Goal: Use online tool/utility: Use online tool/utility

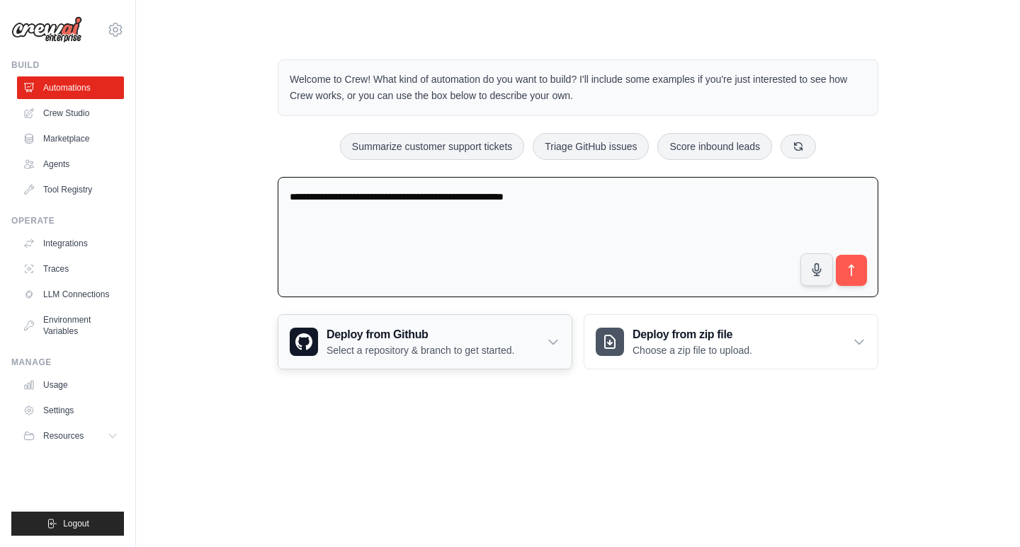
type textarea "**********"
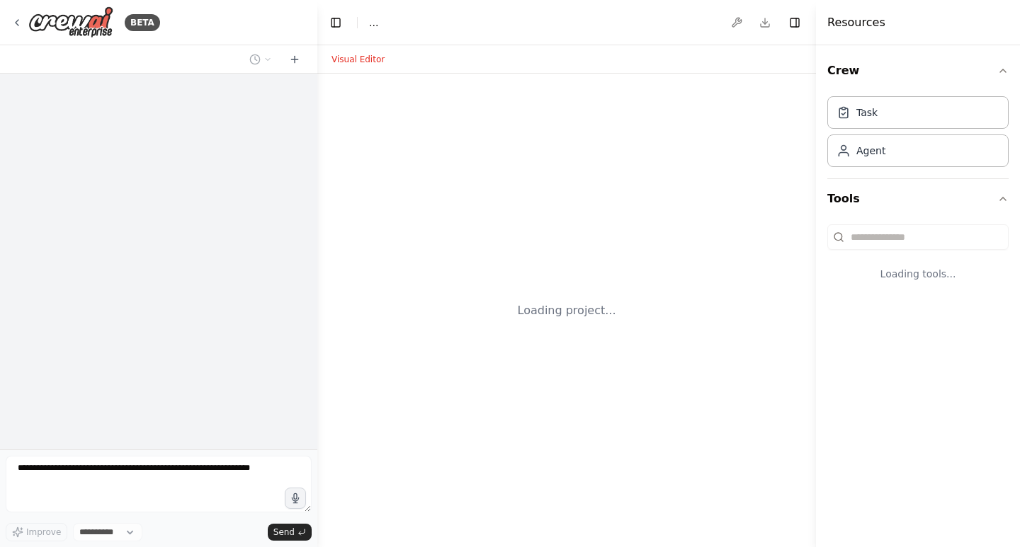
select select "****"
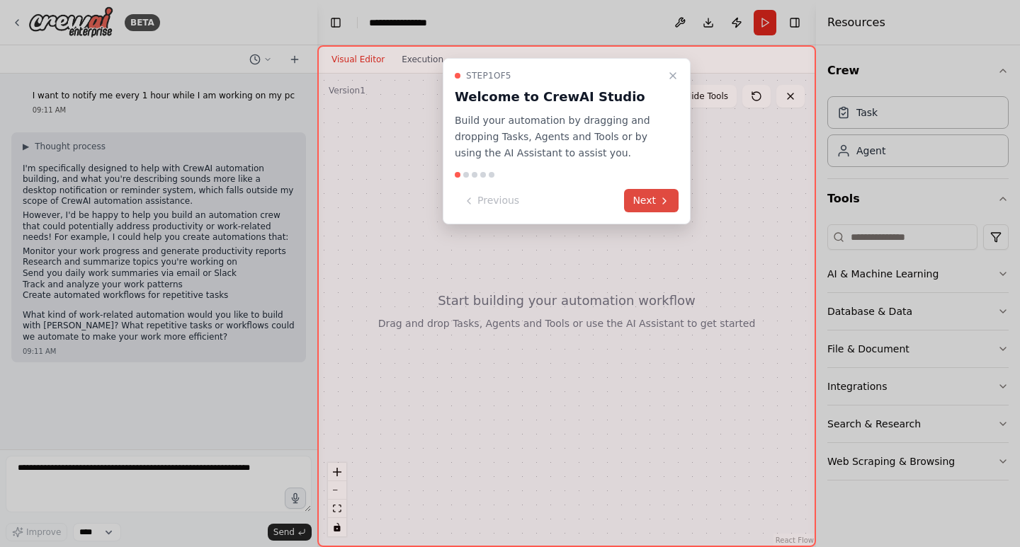
click at [663, 204] on icon at bounding box center [664, 201] width 3 height 6
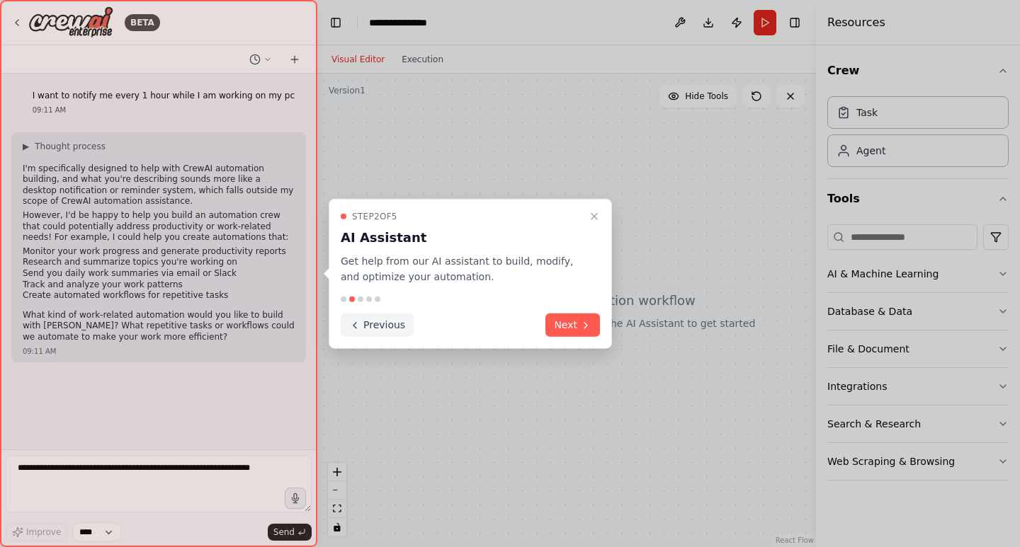
click at [576, 322] on button "Next" at bounding box center [572, 325] width 55 height 23
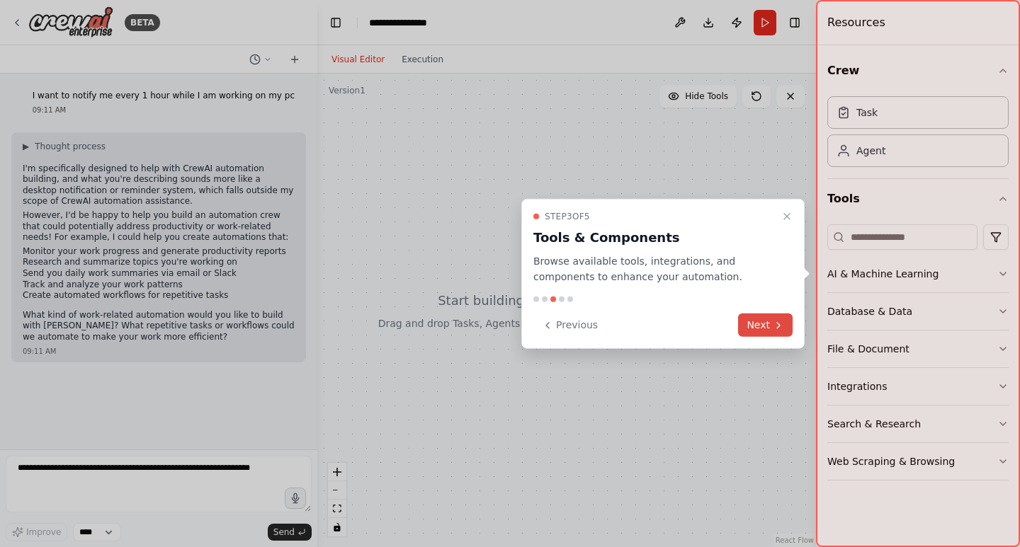
click at [775, 317] on button "Next" at bounding box center [765, 325] width 55 height 23
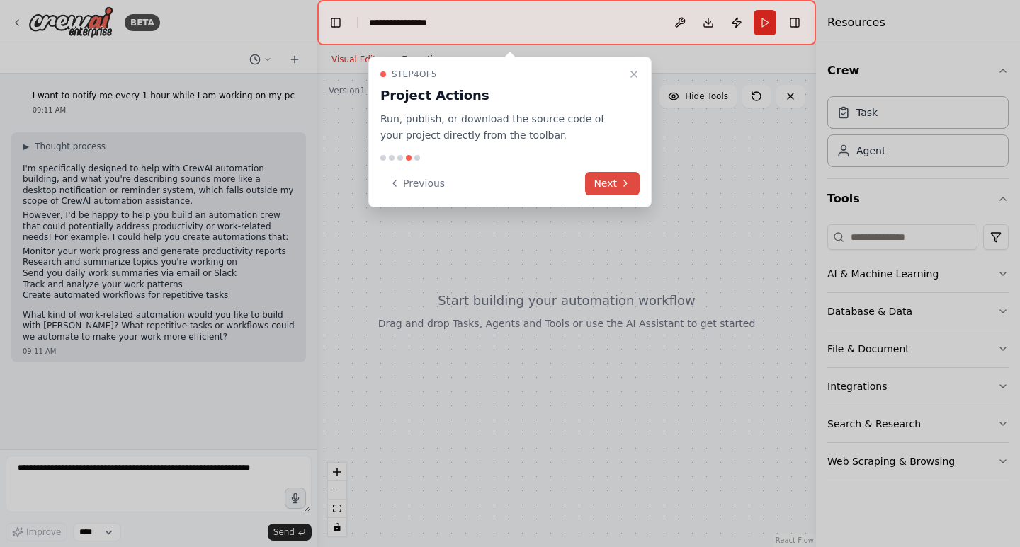
click at [608, 182] on button "Next" at bounding box center [612, 183] width 55 height 23
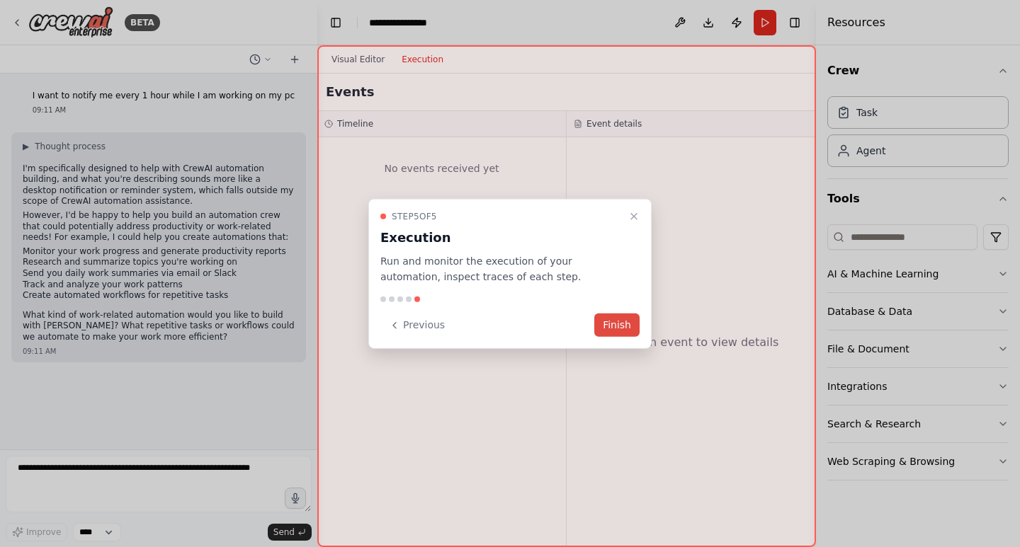
click at [618, 317] on button "Finish" at bounding box center [616, 325] width 45 height 23
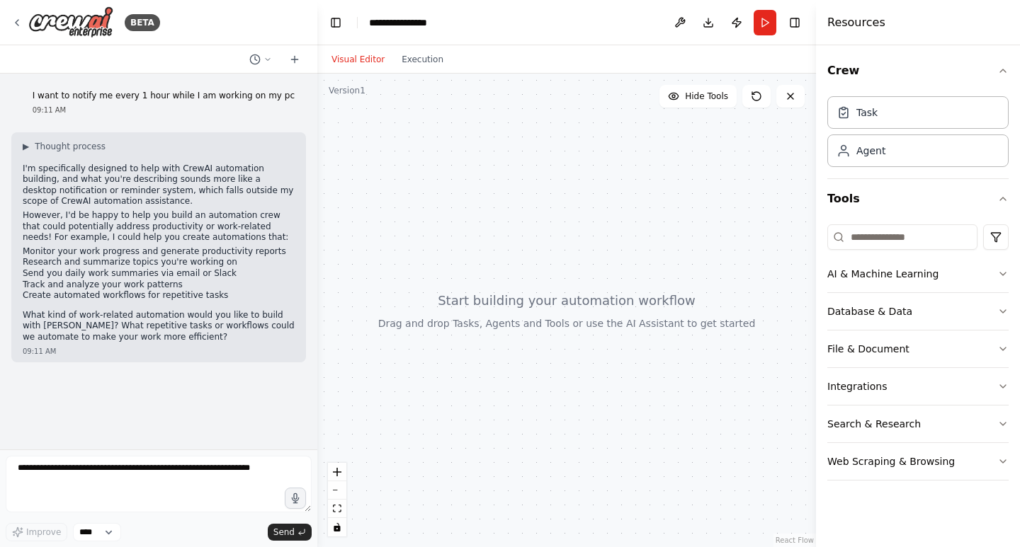
click at [491, 316] on div at bounding box center [566, 311] width 499 height 474
drag, startPoint x: 497, startPoint y: 310, endPoint x: 518, endPoint y: 270, distance: 45.3
click at [518, 270] on div at bounding box center [566, 311] width 499 height 474
click at [123, 253] on li "Monitor your work progress and generate productivity reports" at bounding box center [159, 251] width 272 height 11
click at [132, 486] on textarea at bounding box center [159, 484] width 306 height 57
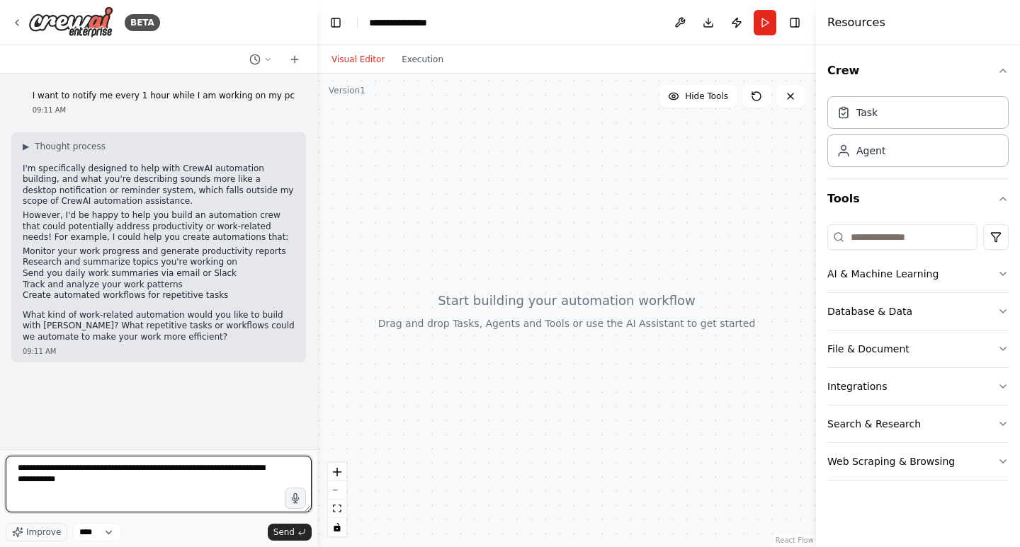
type textarea "**********"
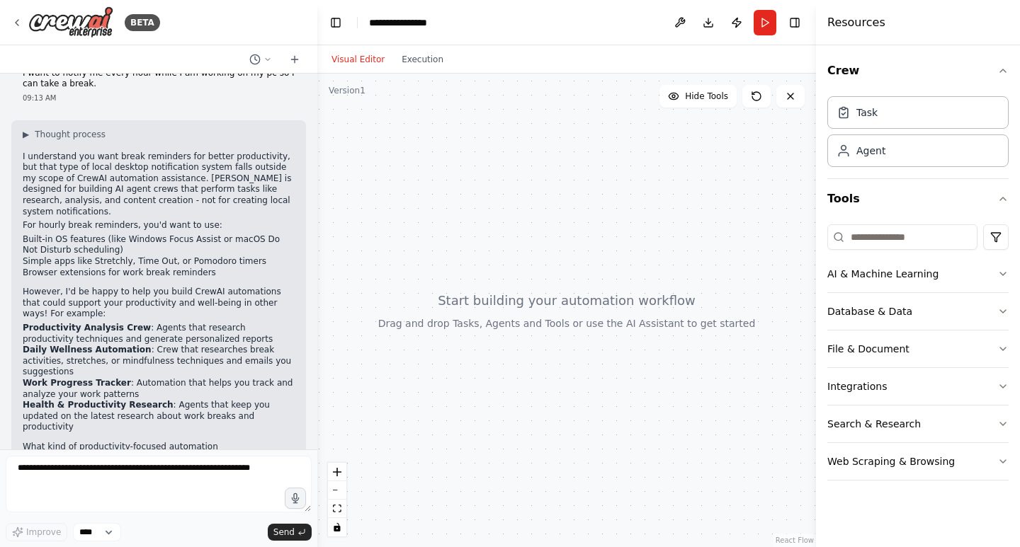
scroll to position [322, 0]
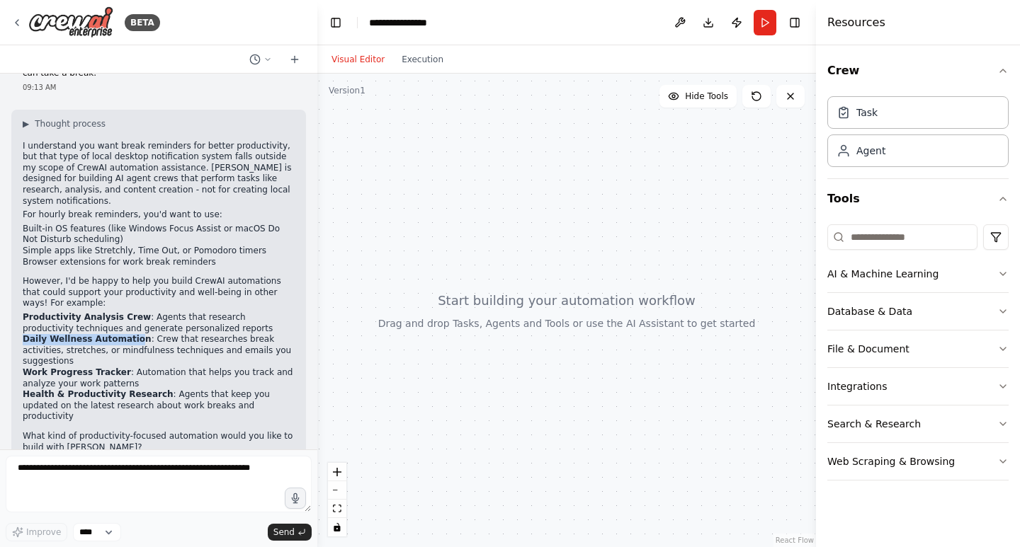
drag, startPoint x: 22, startPoint y: 329, endPoint x: 124, endPoint y: 326, distance: 102.0
click at [124, 326] on div "▶ Thought process I understand you want break reminders for better productivity…" at bounding box center [158, 291] width 295 height 363
drag, startPoint x: 24, startPoint y: 352, endPoint x: 110, endPoint y: 349, distance: 86.4
click at [110, 368] on strong "Work Progress Tracker" at bounding box center [77, 373] width 108 height 10
copy strong "Work Progress Tracker"
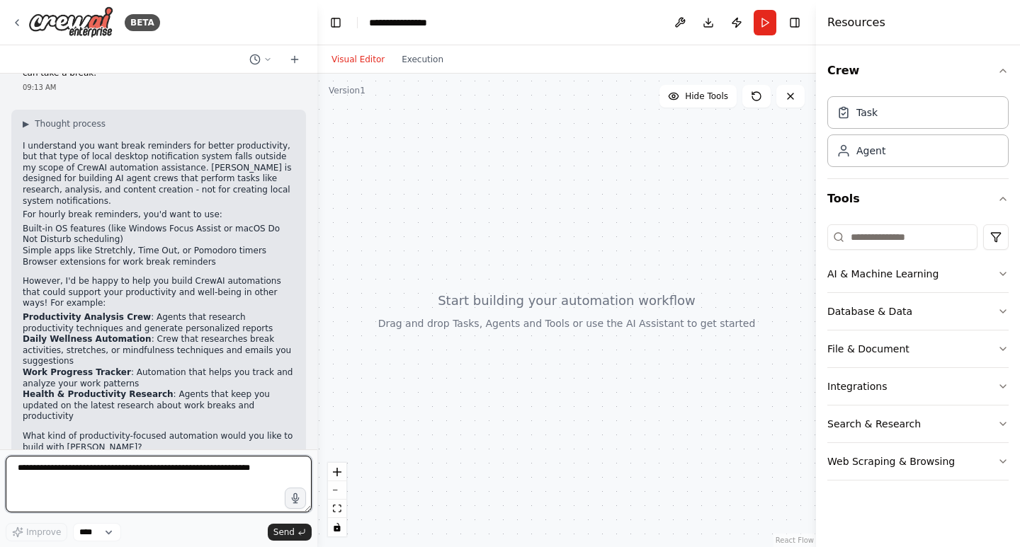
click at [79, 477] on textarea at bounding box center [159, 484] width 306 height 57
paste textarea "**********"
type textarea "**********"
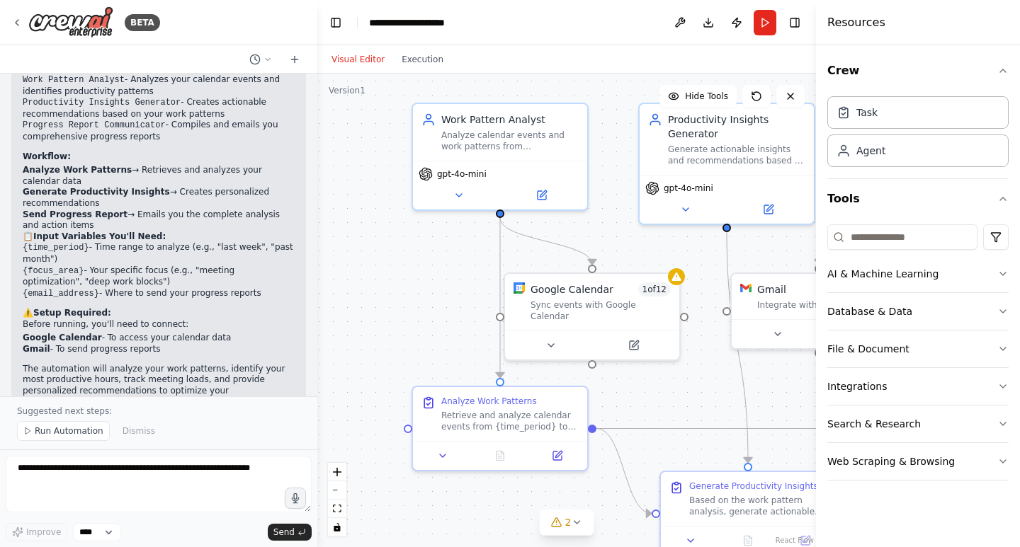
scroll to position [1676, 0]
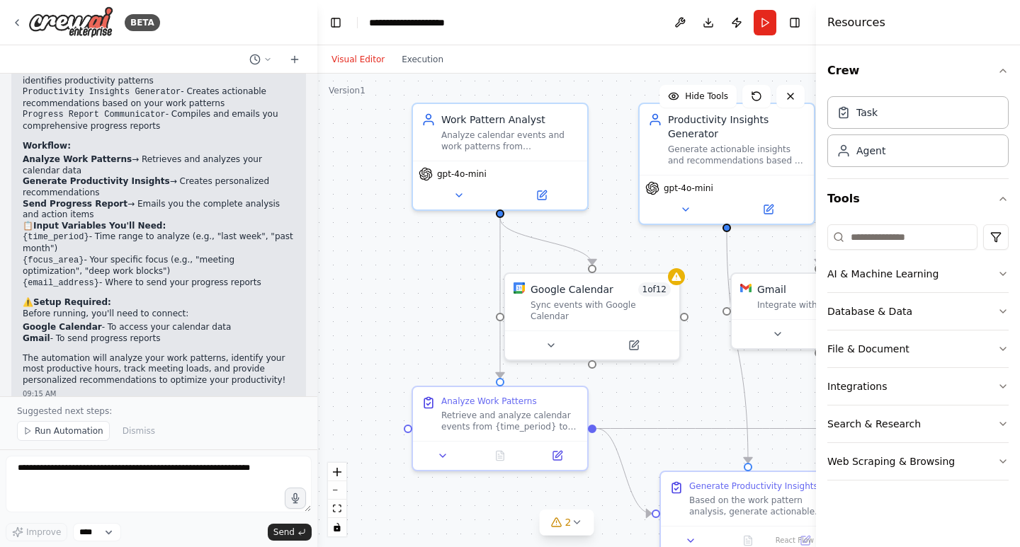
click at [419, 278] on div ".deletable-edge-delete-btn { width: 20px; height: 20px; border: 0px solid #ffff…" at bounding box center [566, 311] width 499 height 474
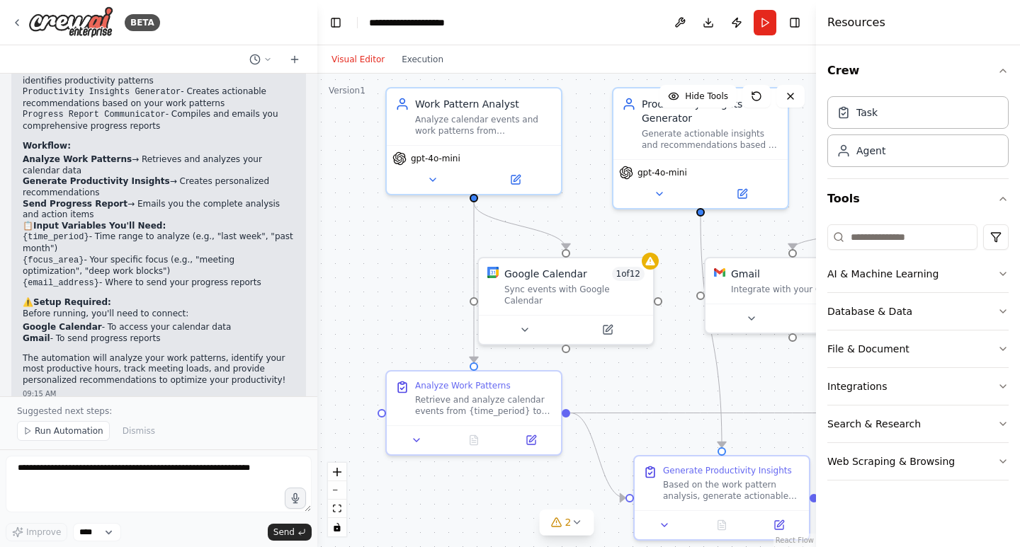
drag, startPoint x: 419, startPoint y: 278, endPoint x: 384, endPoint y: 256, distance: 41.1
click at [384, 256] on div ".deletable-edge-delete-btn { width: 20px; height: 20px; border: 0px solid #ffff…" at bounding box center [566, 311] width 499 height 474
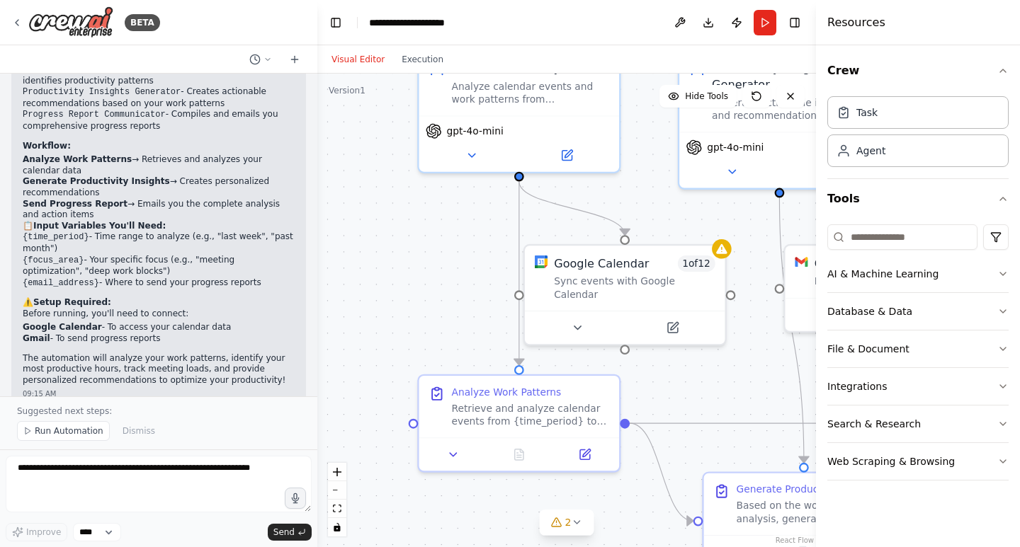
click at [416, 256] on div ".deletable-edge-delete-btn { width: 20px; height: 20px; border: 0px solid #ffff…" at bounding box center [566, 311] width 499 height 474
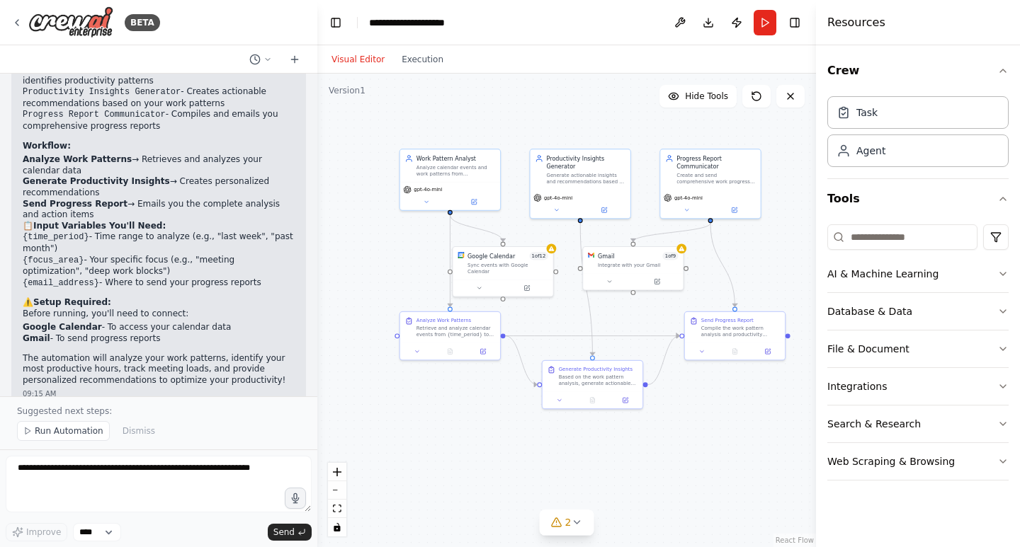
drag, startPoint x: 414, startPoint y: 258, endPoint x: 393, endPoint y: 252, distance: 22.0
click at [393, 252] on div ".deletable-edge-delete-btn { width: 20px; height: 20px; border: 0px solid #ffff…" at bounding box center [566, 311] width 499 height 474
click at [749, 416] on div ".deletable-edge-delete-btn { width: 20px; height: 20px; border: 0px solid #ffff…" at bounding box center [566, 311] width 499 height 474
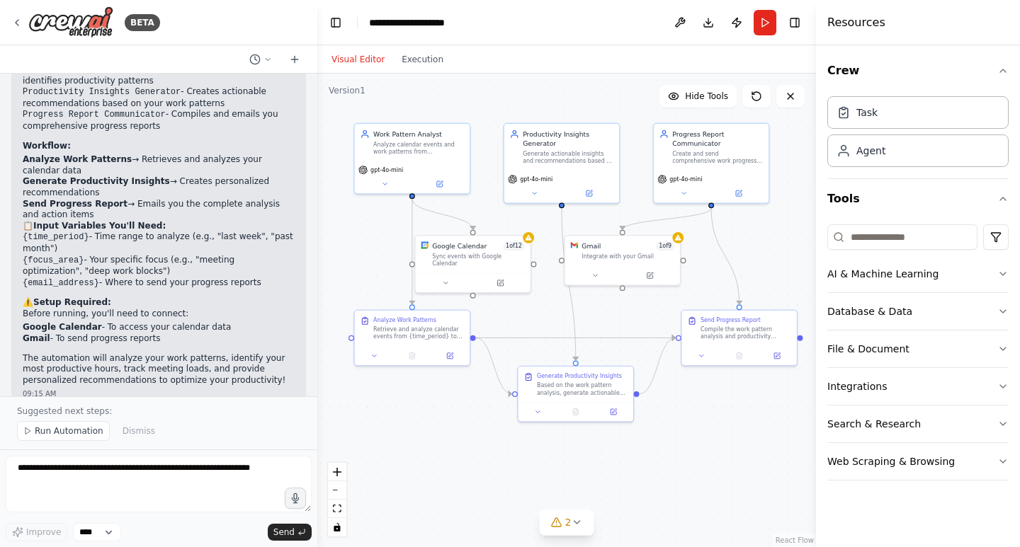
drag, startPoint x: 747, startPoint y: 404, endPoint x: 758, endPoint y: 419, distance: 17.7
click at [758, 419] on div ".deletable-edge-delete-btn { width: 20px; height: 20px; border: 0px solid #ffff…" at bounding box center [566, 311] width 499 height 474
click at [426, 63] on button "Execution" at bounding box center [422, 59] width 59 height 17
click at [360, 58] on button "Visual Editor" at bounding box center [358, 59] width 70 height 17
click at [540, 190] on button at bounding box center [534, 191] width 53 height 11
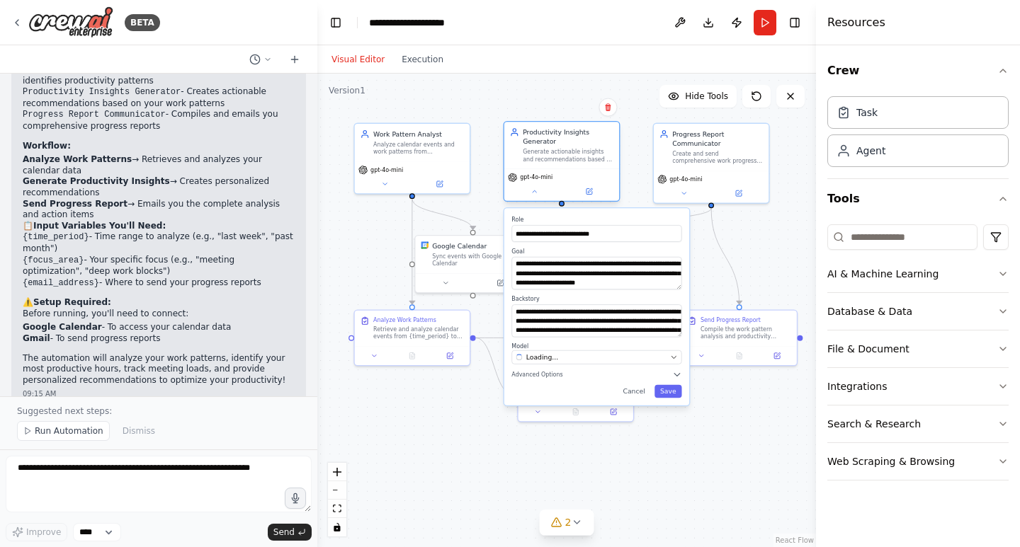
click at [554, 144] on div "Productivity Insights Generator" at bounding box center [568, 136] width 91 height 18
